Goal: Information Seeking & Learning: Learn about a topic

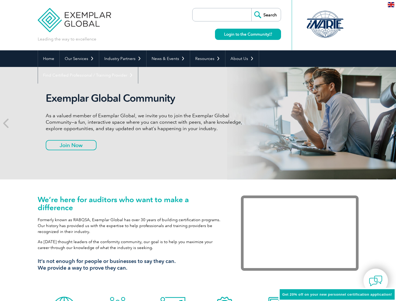
scroll to position [1, 0]
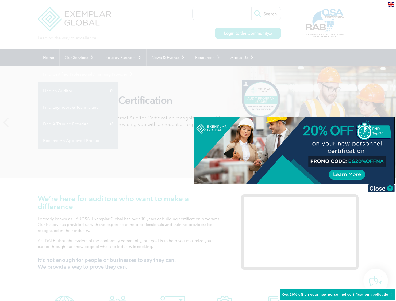
click at [142, 161] on div at bounding box center [198, 150] width 396 height 301
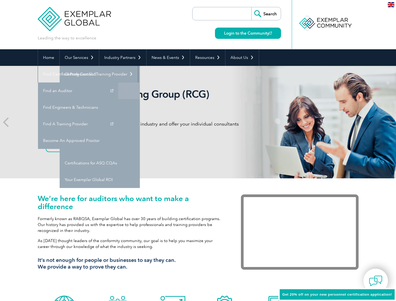
click at [97, 93] on link "Individual Certifications" at bounding box center [100, 90] width 80 height 17
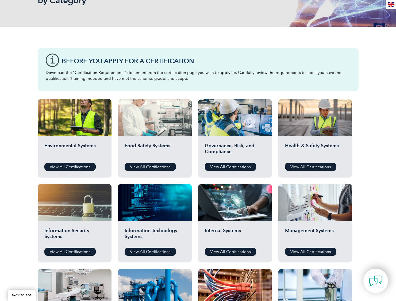
scroll to position [106, 0]
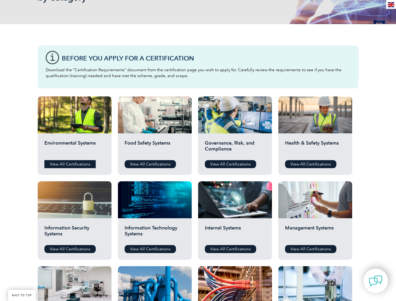
click at [78, 163] on link "View All Certifications" at bounding box center [69, 164] width 51 height 8
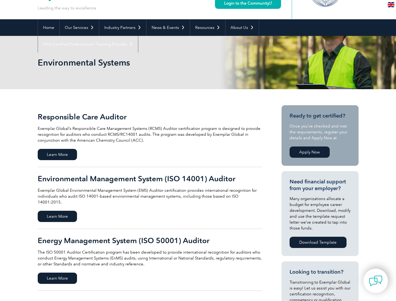
scroll to position [31, 0]
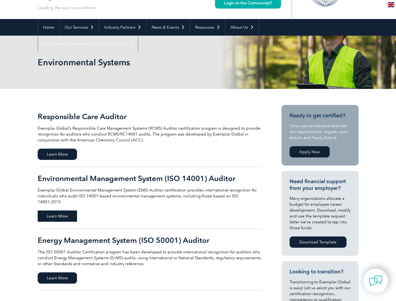
click at [59, 212] on span "Learn More" at bounding box center [57, 215] width 39 height 11
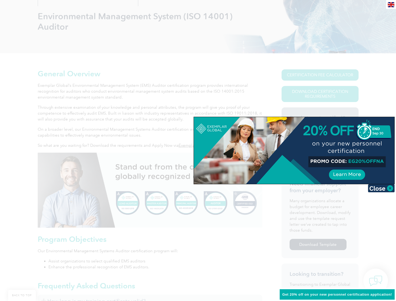
scroll to position [109, 0]
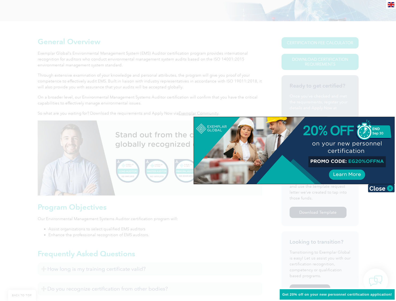
click at [216, 213] on div at bounding box center [198, 150] width 396 height 301
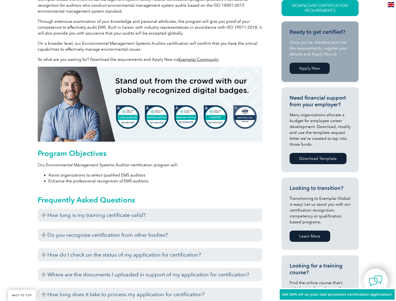
scroll to position [225, 0]
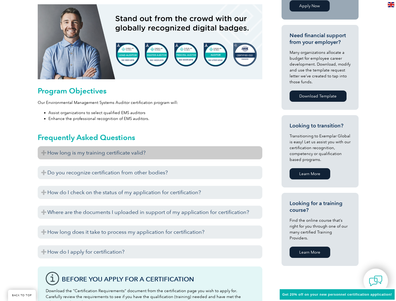
click at [127, 154] on h3 "How long is my training certificate valid?" at bounding box center [150, 152] width 225 height 13
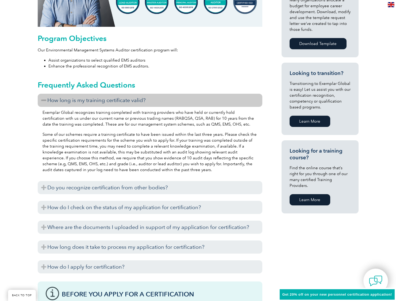
scroll to position [281, 0]
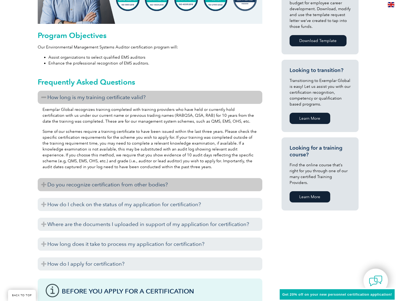
click at [163, 186] on h3 "Do you recognize certification from other bodies?" at bounding box center [150, 184] width 225 height 13
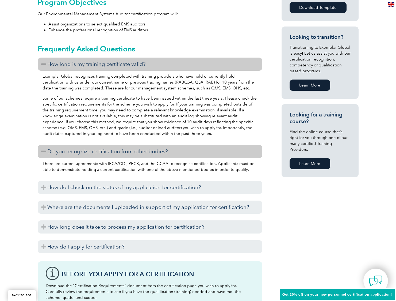
scroll to position [344, 0]
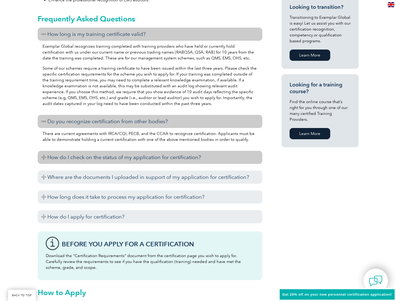
click at [146, 157] on h3 "How do I check on the status of my application for certification?" at bounding box center [150, 157] width 225 height 13
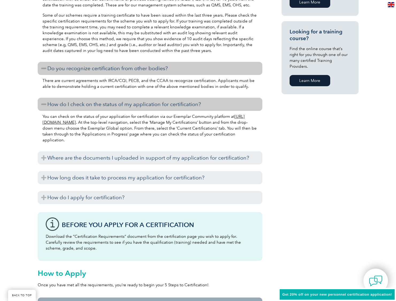
scroll to position [472, 0]
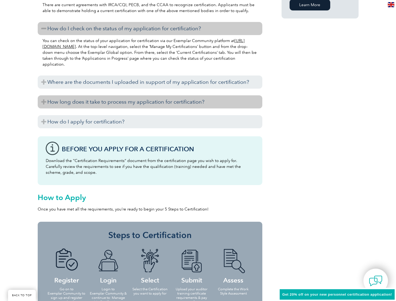
click at [126, 104] on h3 "How long does it take to process my application for certification?" at bounding box center [150, 101] width 225 height 13
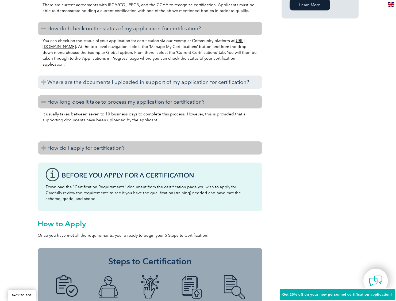
click at [120, 149] on h3 "How do I apply for certification?" at bounding box center [150, 147] width 225 height 13
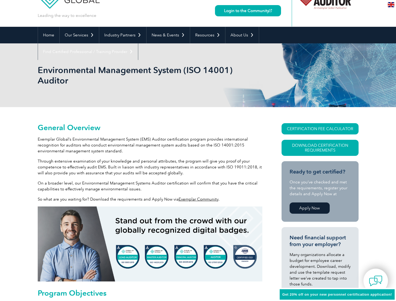
scroll to position [0, 0]
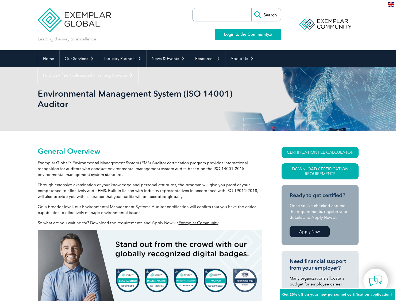
click at [250, 37] on link "Login to the Community" at bounding box center [248, 34] width 66 height 11
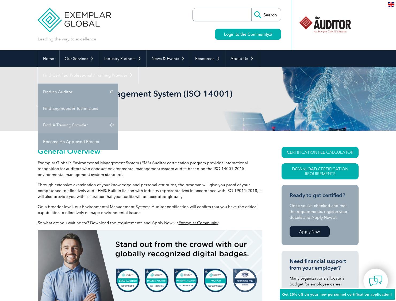
click at [118, 117] on link "Find A Training Provider" at bounding box center [78, 125] width 80 height 17
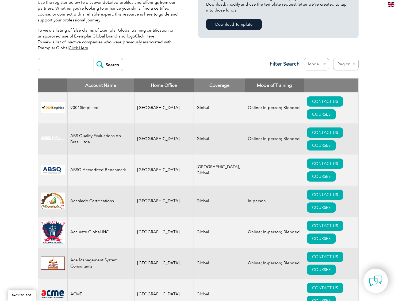
scroll to position [140, 0]
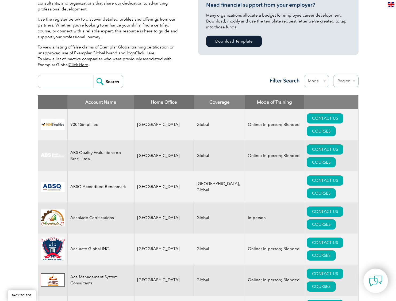
click at [71, 79] on input "search" at bounding box center [67, 81] width 53 height 13
type input "maxi cert"
click at [94, 75] on input "Search" at bounding box center [108, 81] width 29 height 13
